Goal: Task Accomplishment & Management: Complete application form

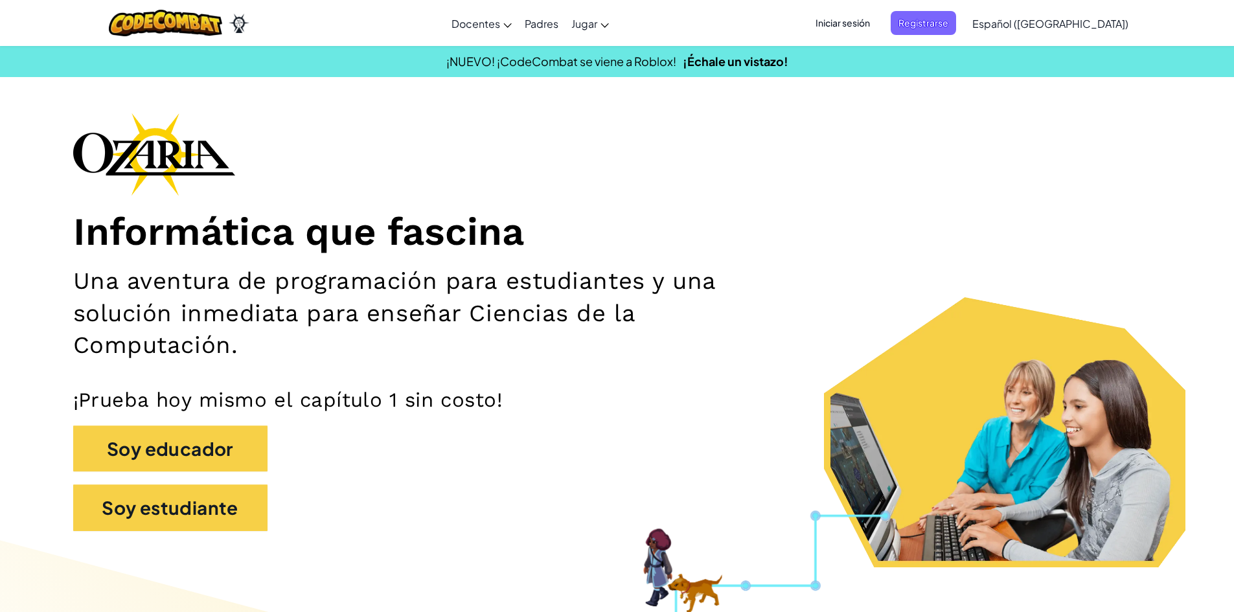
click at [877, 20] on span "Iniciar sesión" at bounding box center [843, 23] width 70 height 24
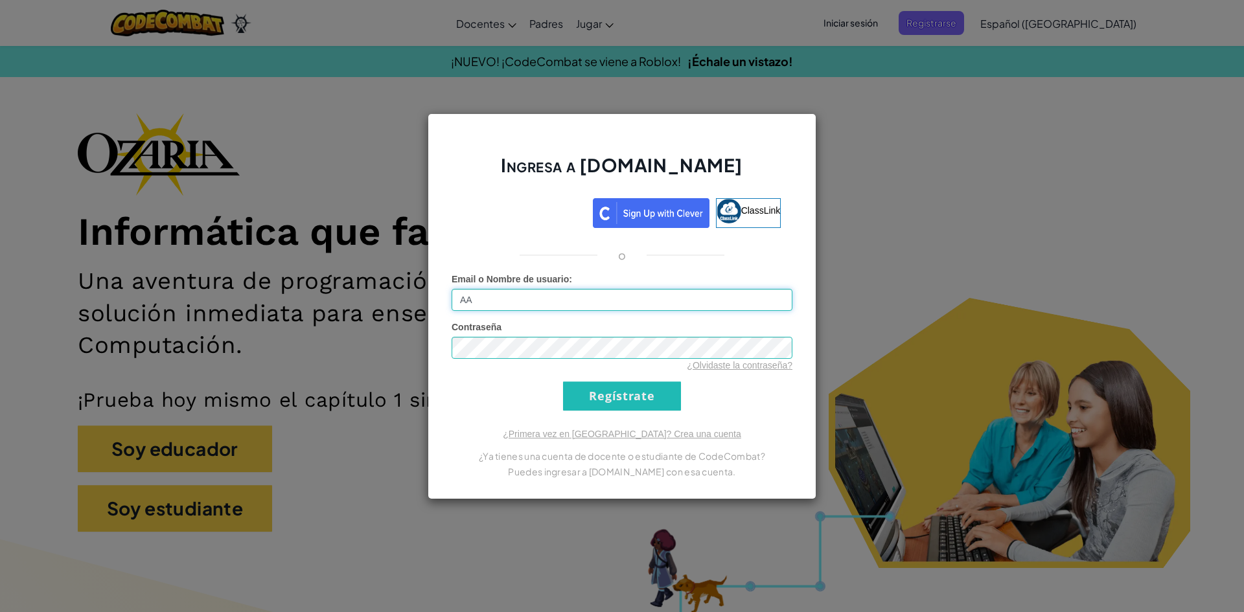
type input "A"
click at [563, 382] on input "Regístrate" at bounding box center [622, 396] width 118 height 29
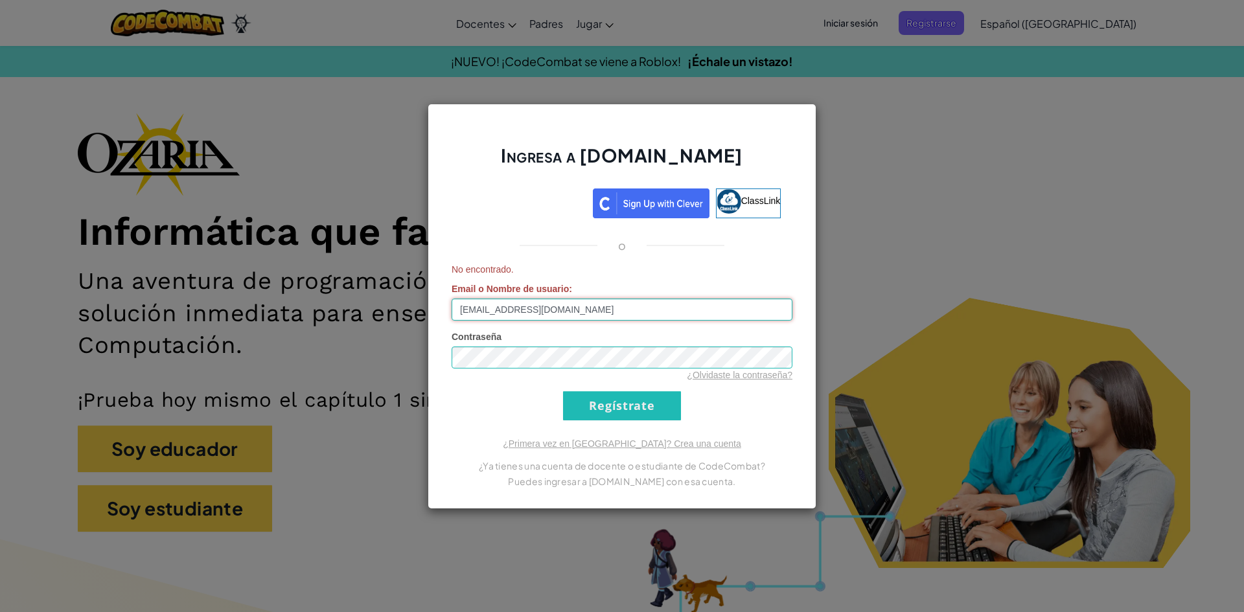
click at [541, 308] on input "[EMAIL_ADDRESS][DOMAIN_NAME]" at bounding box center [622, 310] width 341 height 22
type input "[EMAIL_ADDRESS][DOMAIN_NAME]"
click at [616, 404] on input "Regístrate" at bounding box center [622, 405] width 118 height 29
